Goal: Task Accomplishment & Management: Use online tool/utility

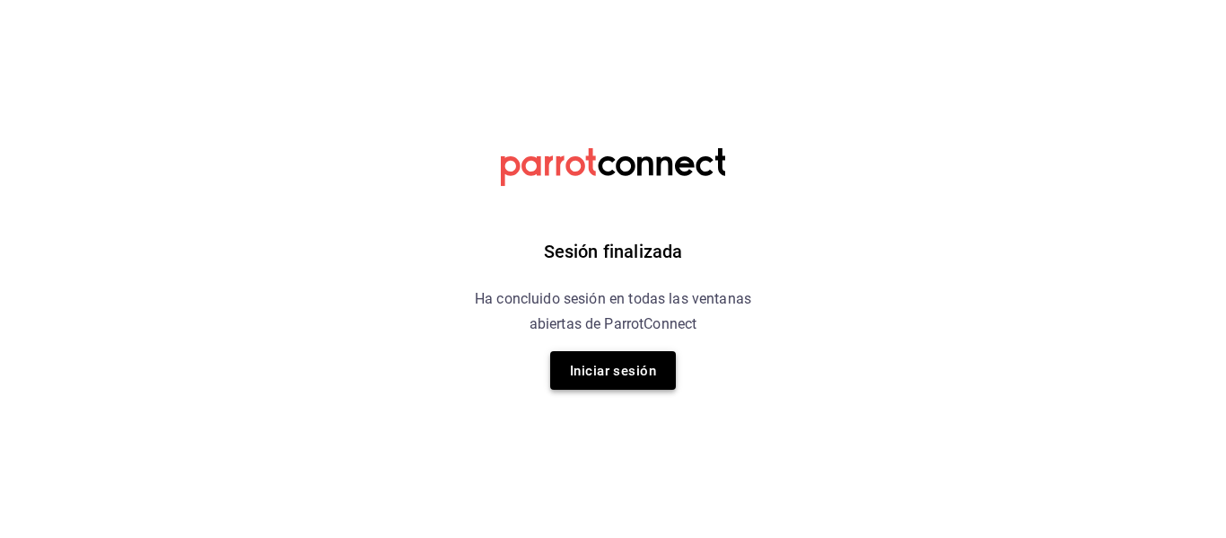
click at [631, 363] on font "Iniciar sesión" at bounding box center [613, 371] width 86 height 16
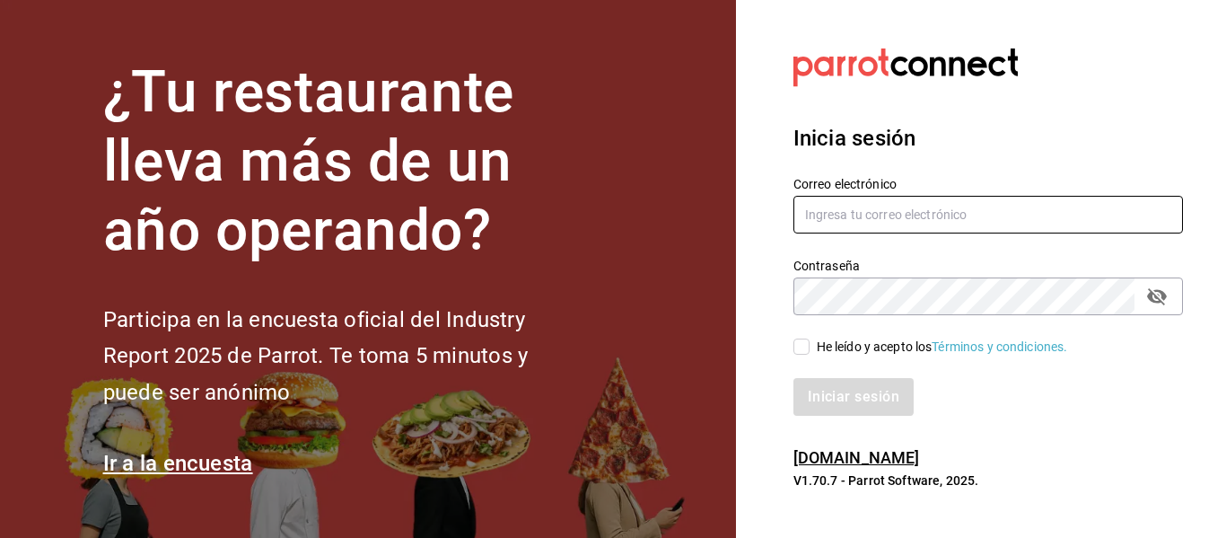
type input "hola@aderezocrea.com"
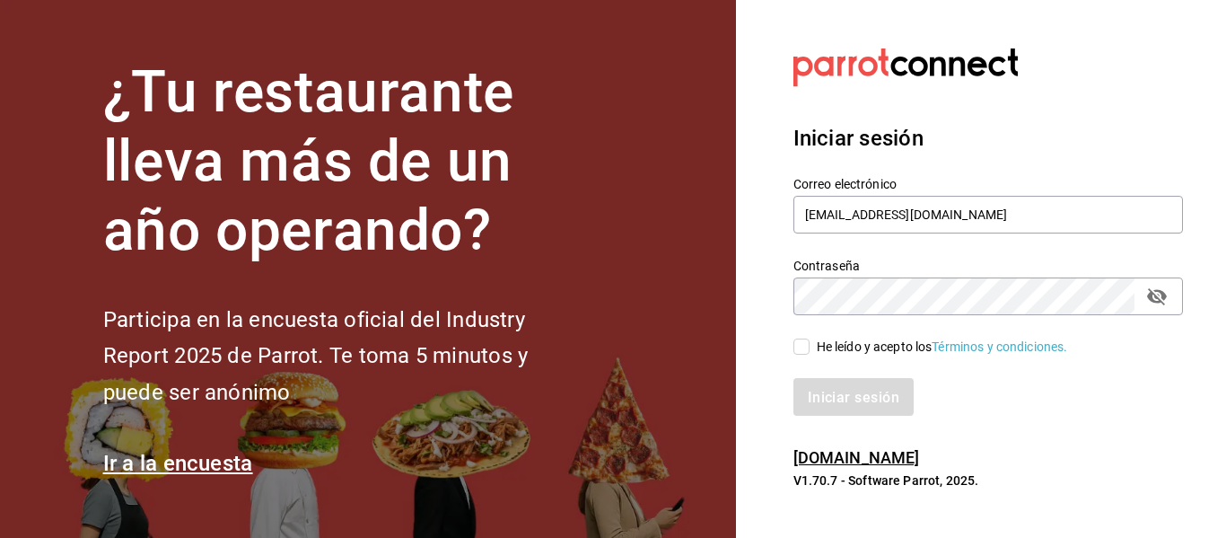
click at [801, 348] on input "He leído y acepto los Términos y condiciones." at bounding box center [801, 346] width 16 height 16
checkbox input "true"
click at [829, 397] on font "Iniciar sesión" at bounding box center [855, 396] width 92 height 17
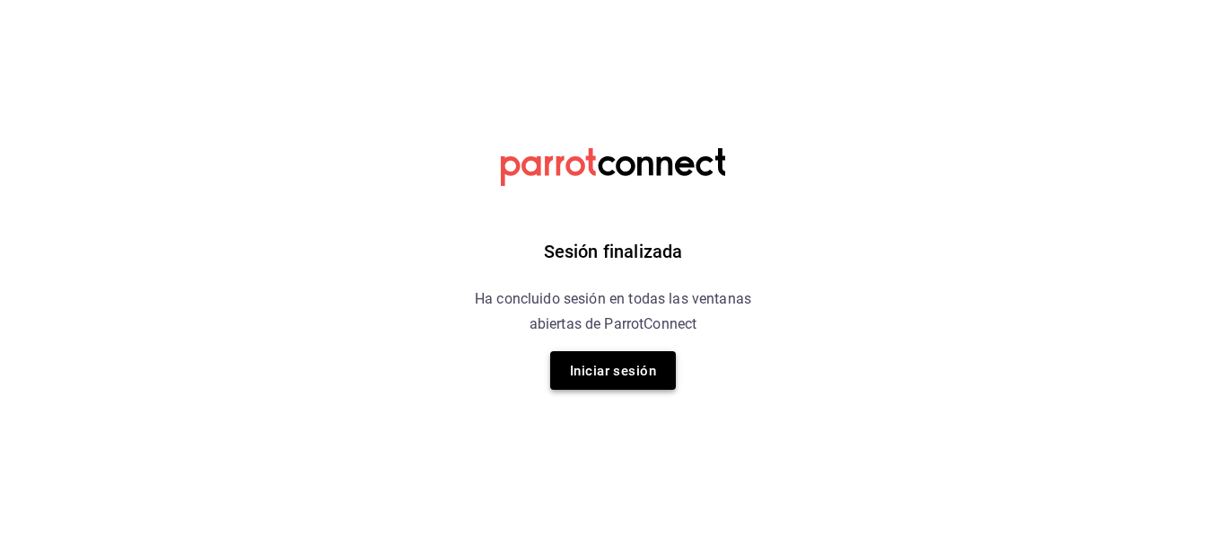
click at [636, 363] on font "Iniciar sesión" at bounding box center [613, 371] width 86 height 16
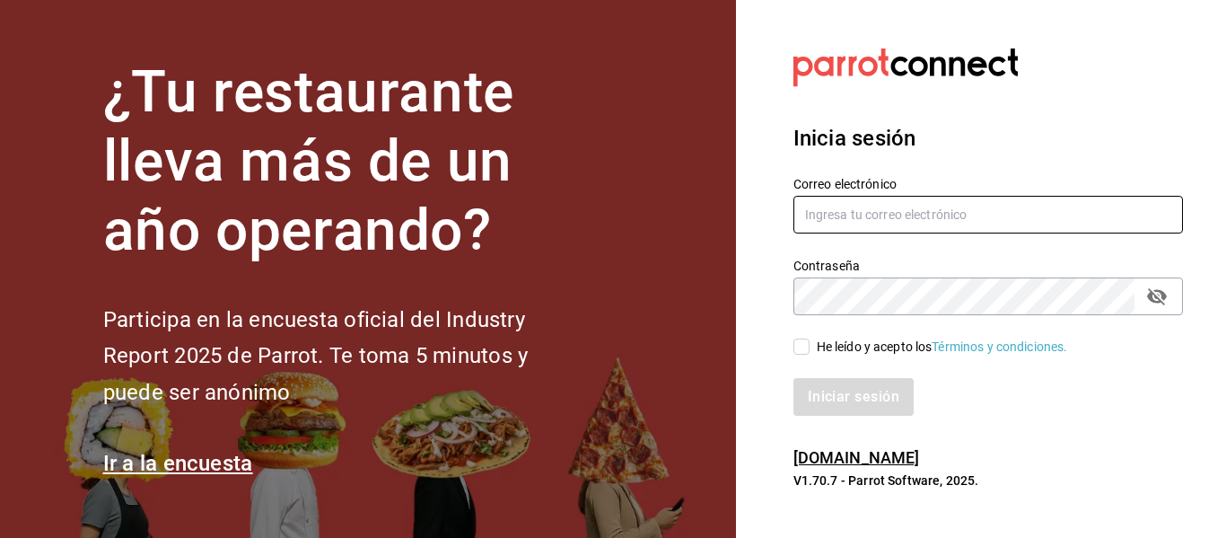
type input "hola@aderezocrea.com"
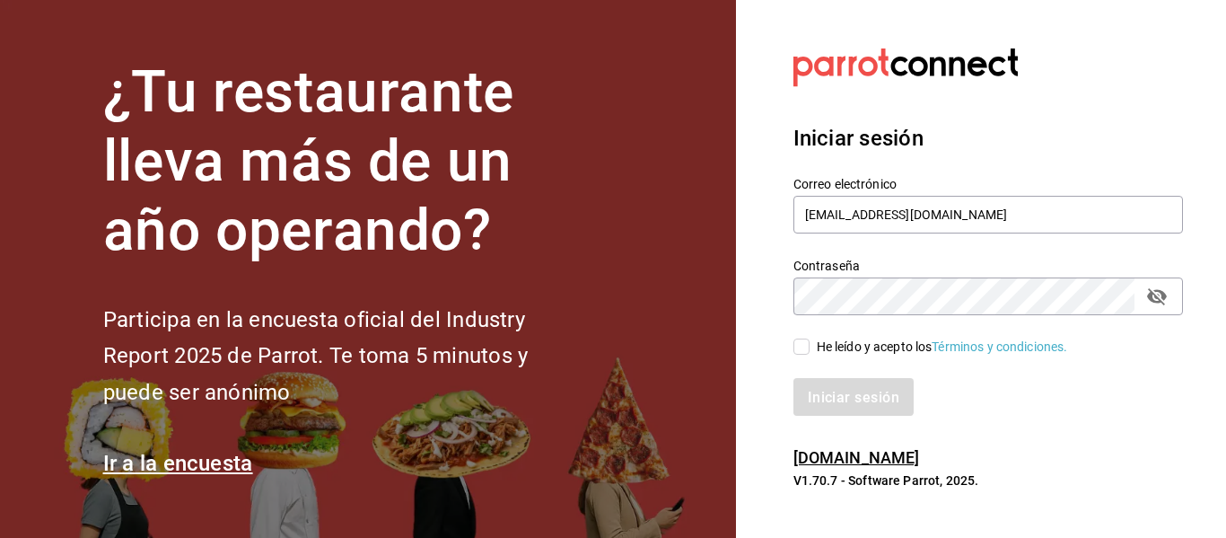
click at [806, 351] on input "He leído y acepto los Términos y condiciones." at bounding box center [801, 346] width 16 height 16
checkbox input "true"
click at [831, 396] on font "Iniciar sesión" at bounding box center [855, 396] width 92 height 17
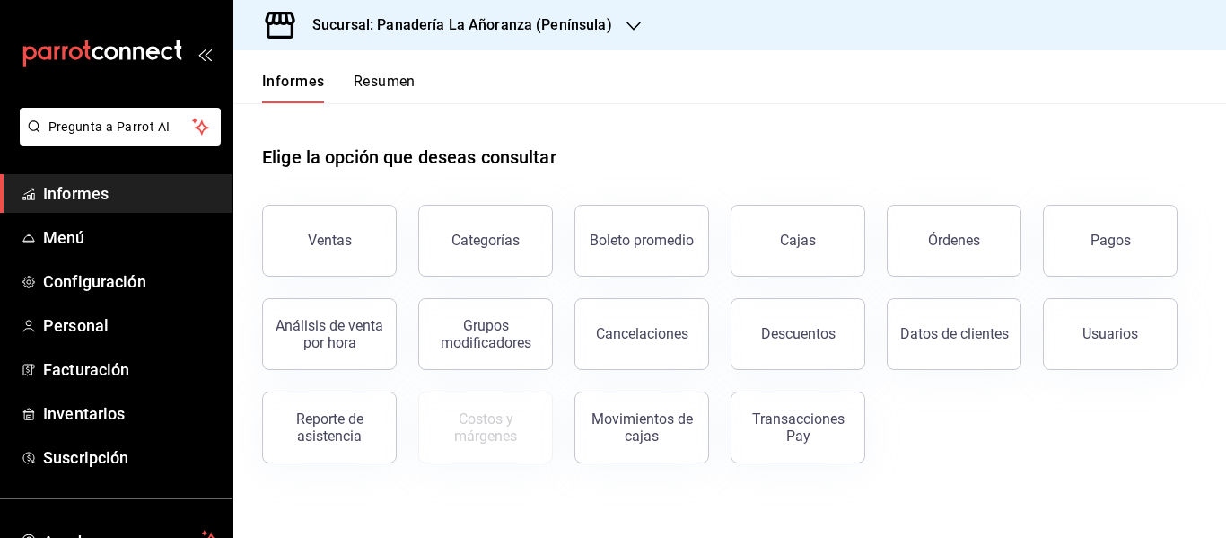
click at [626, 19] on icon "button" at bounding box center [633, 26] width 14 height 14
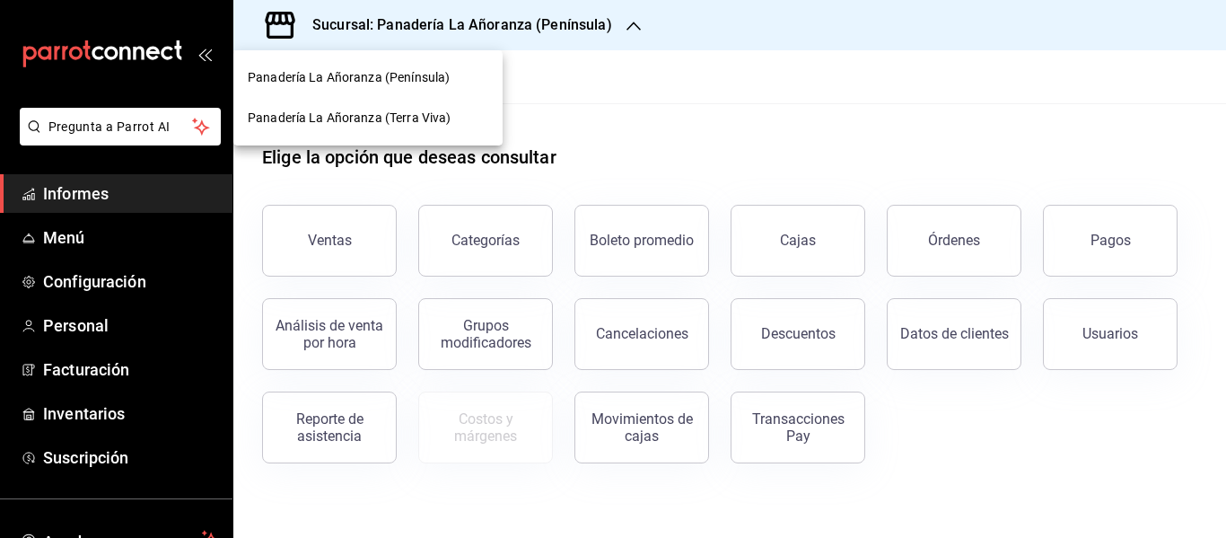
click at [407, 115] on font "Panadería La Añoranza (Terra Viva)" at bounding box center [349, 117] width 203 height 14
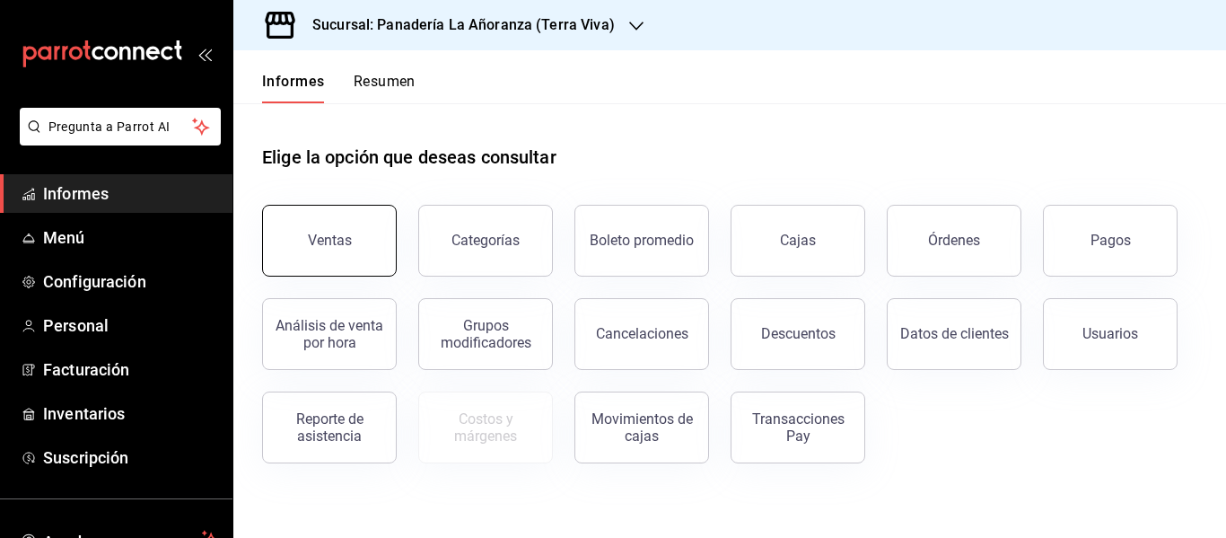
click at [329, 236] on font "Ventas" at bounding box center [330, 240] width 44 height 17
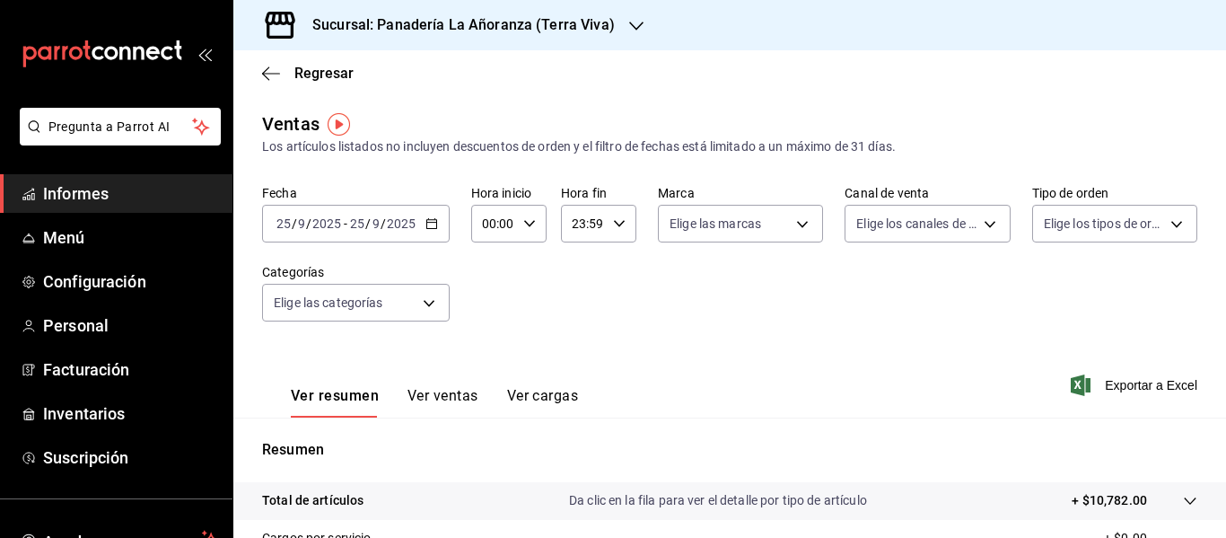
click at [452, 394] on font "Ver ventas" at bounding box center [442, 395] width 71 height 17
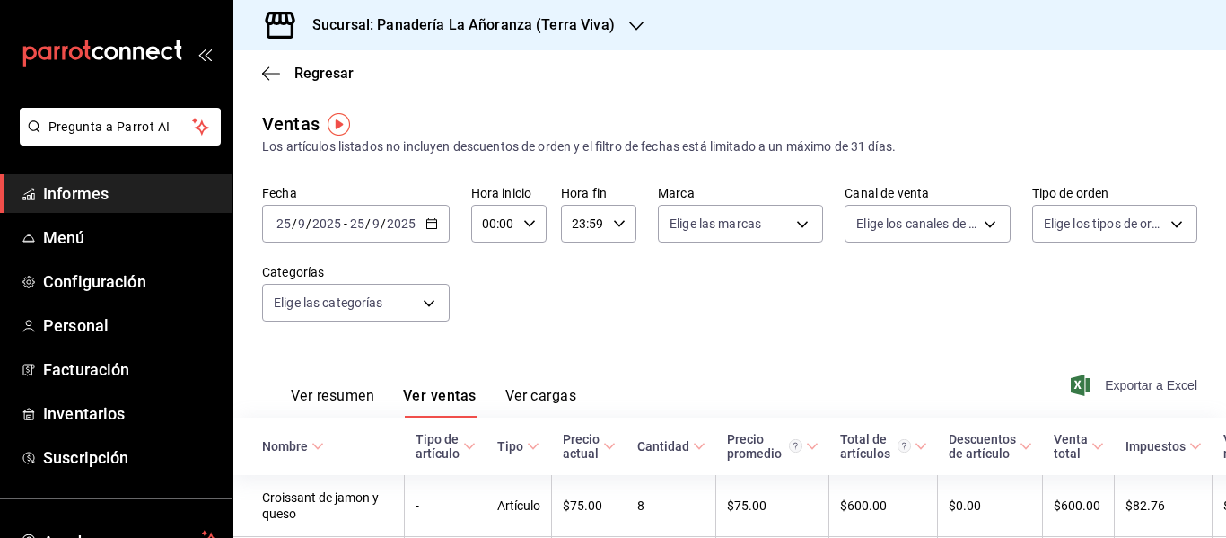
click at [1141, 381] on font "Exportar a Excel" at bounding box center [1151, 385] width 92 height 14
click at [629, 22] on icon "button" at bounding box center [636, 26] width 14 height 14
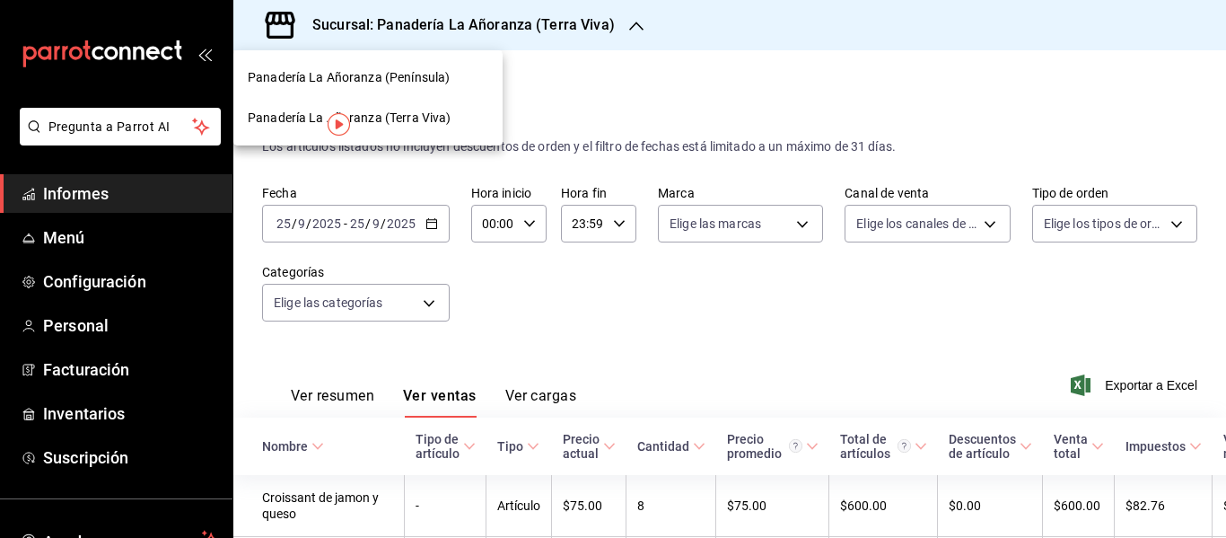
click at [462, 86] on div "Panadería La Añoranza (Península)" at bounding box center [368, 77] width 240 height 19
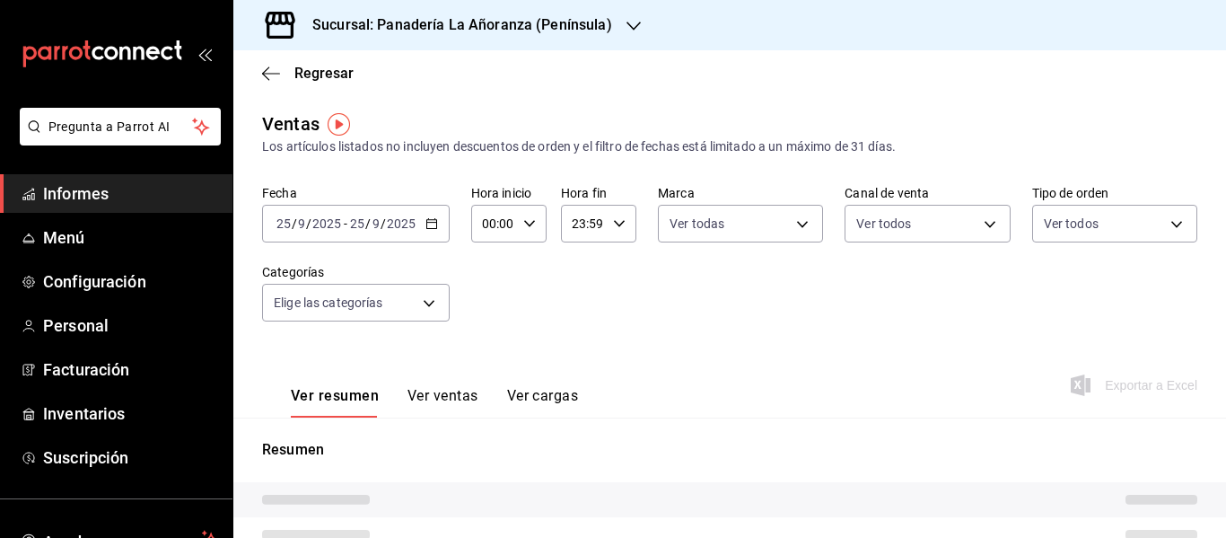
click at [443, 395] on font "Ver ventas" at bounding box center [442, 395] width 71 height 17
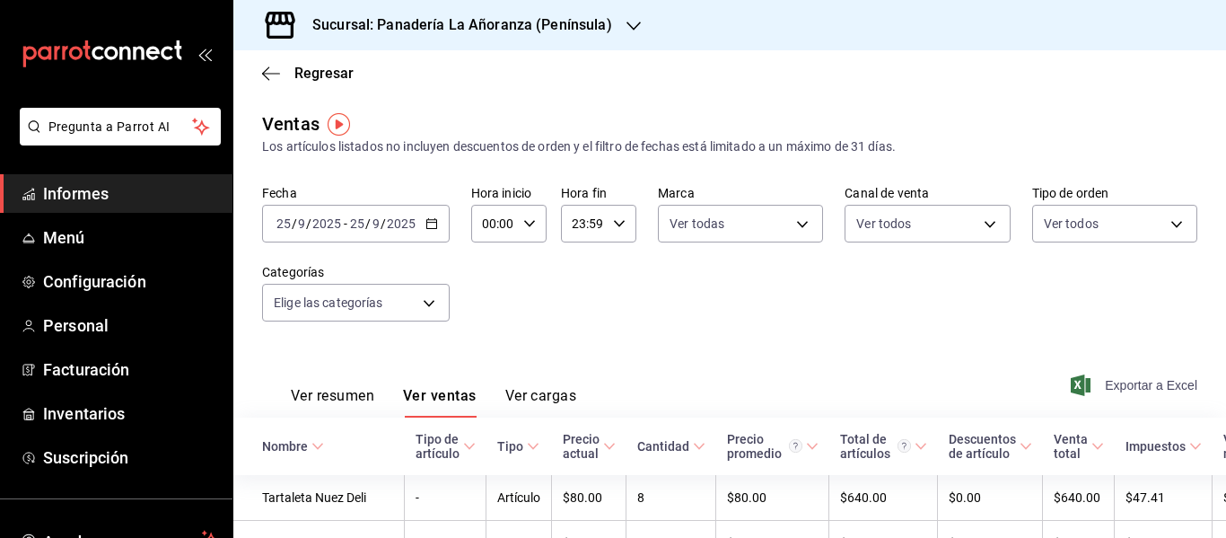
click at [1148, 380] on font "Exportar a Excel" at bounding box center [1151, 385] width 92 height 14
